Goal: Navigation & Orientation: Find specific page/section

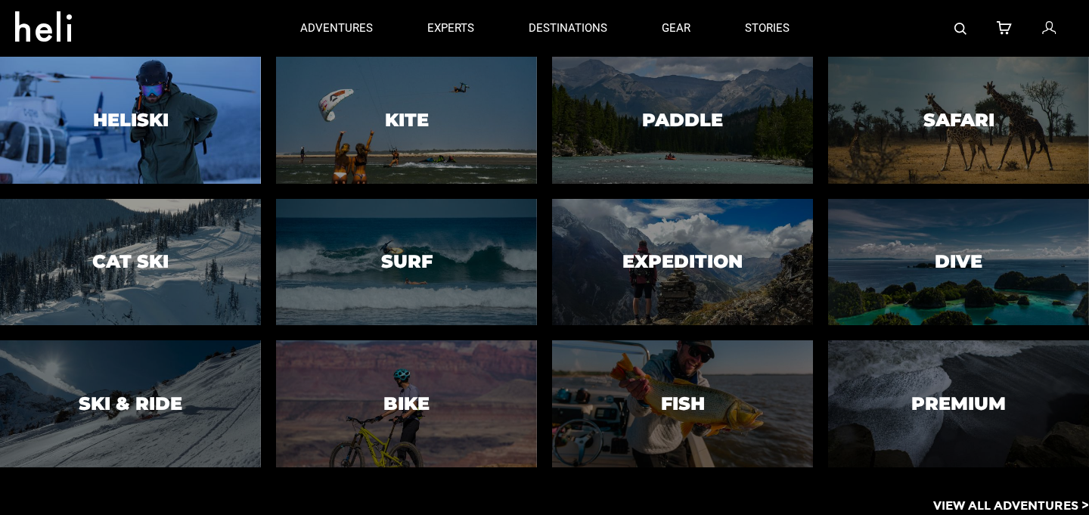
click at [224, 131] on div at bounding box center [131, 119] width 266 height 129
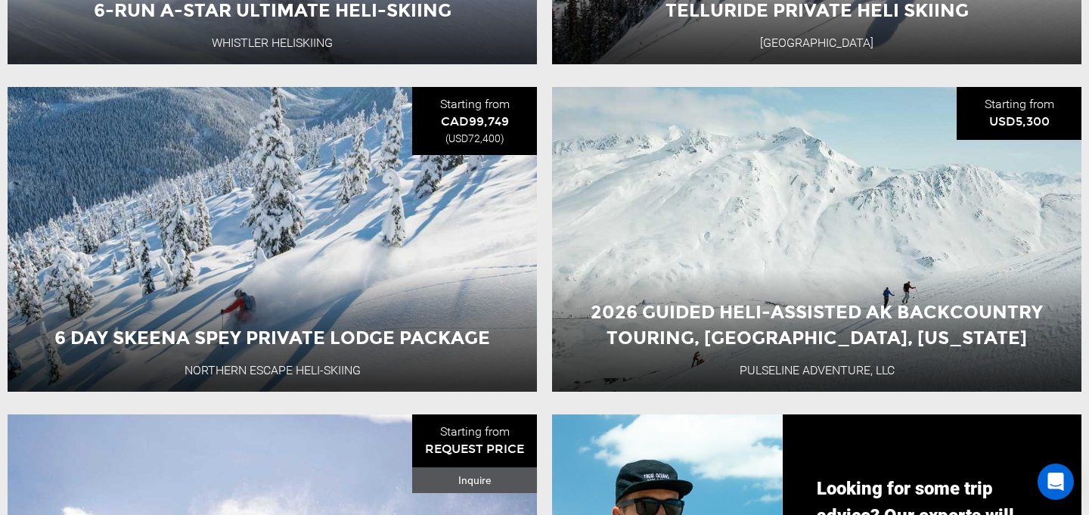
scroll to position [1318, 0]
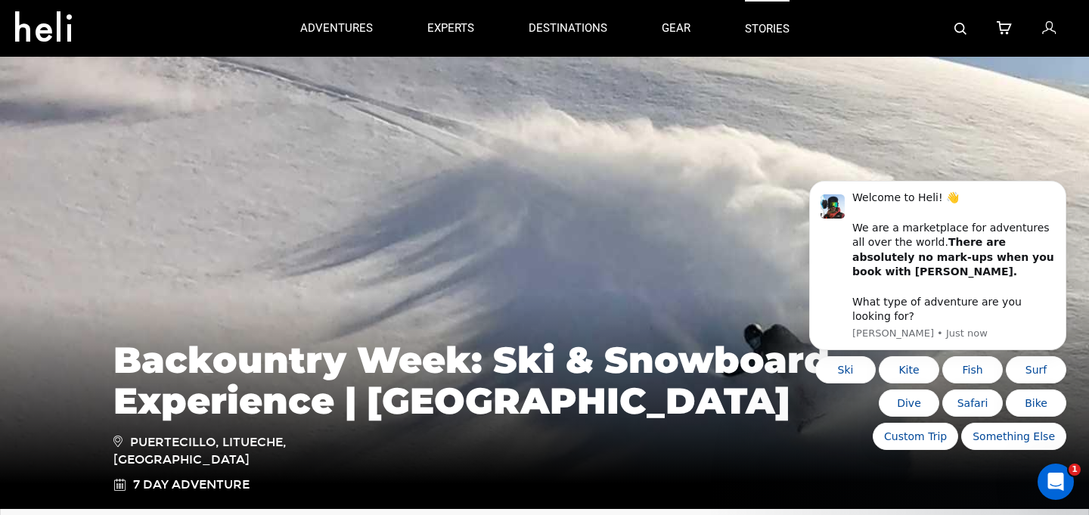
click at [768, 27] on link "stories" at bounding box center [767, 28] width 45 height 57
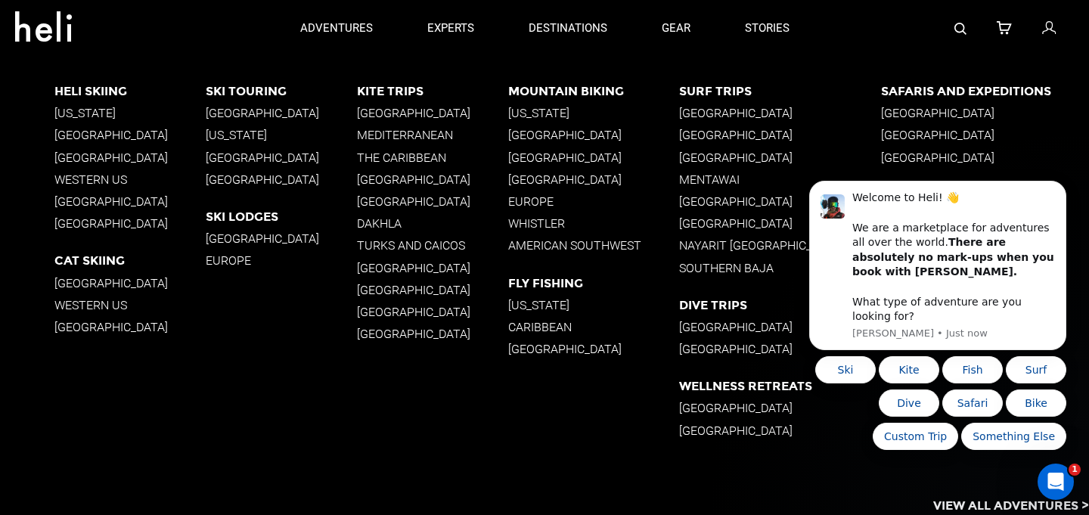
click at [113, 89] on p "Heli Skiing" at bounding box center [129, 91] width 151 height 14
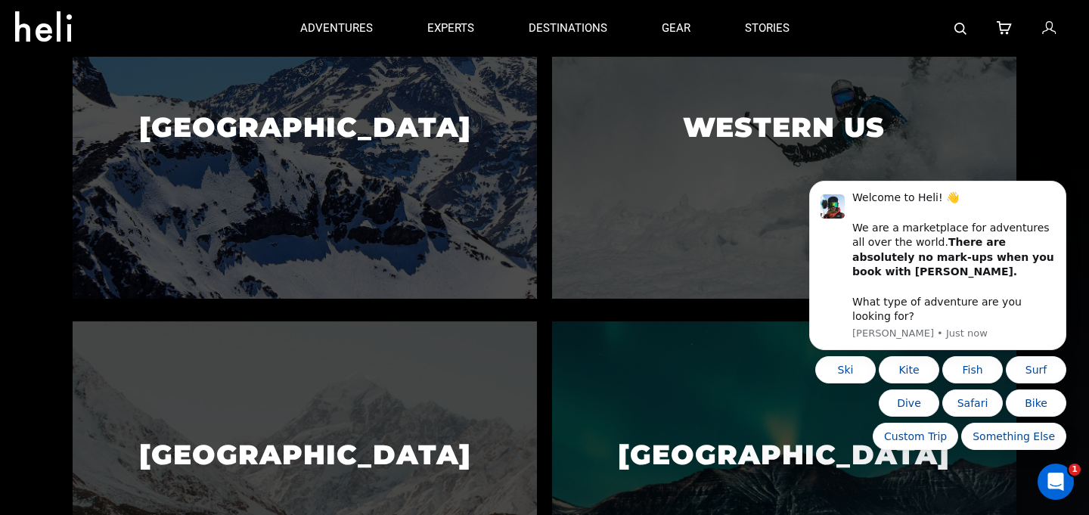
scroll to position [774, 0]
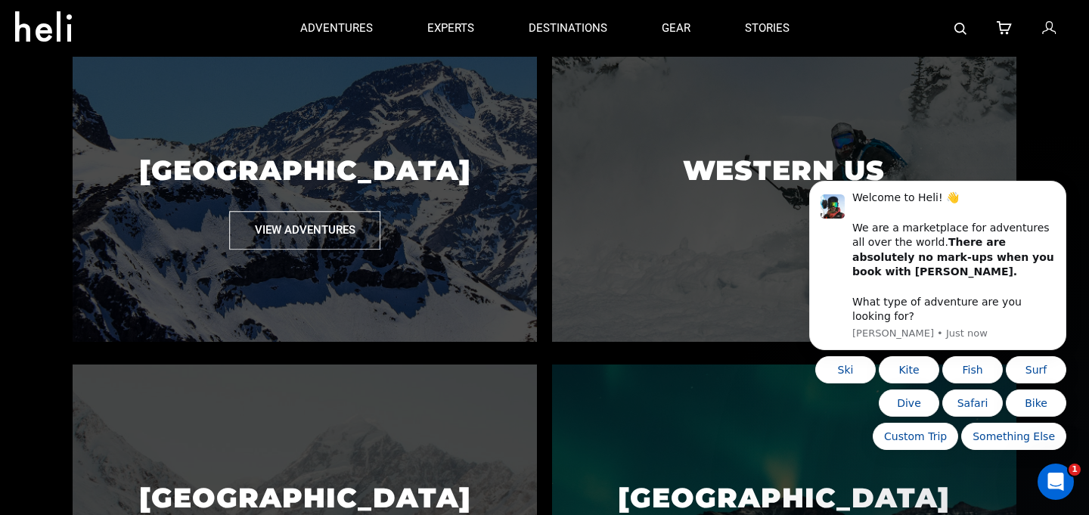
click at [203, 274] on img at bounding box center [305, 189] width 464 height 305
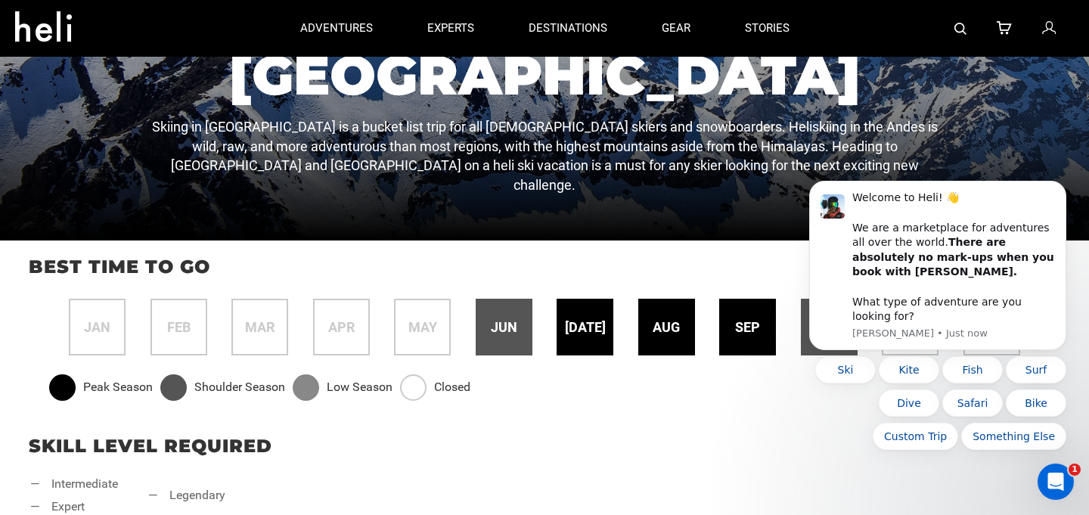
scroll to position [118, 0]
